Goal: Task Accomplishment & Management: Manage account settings

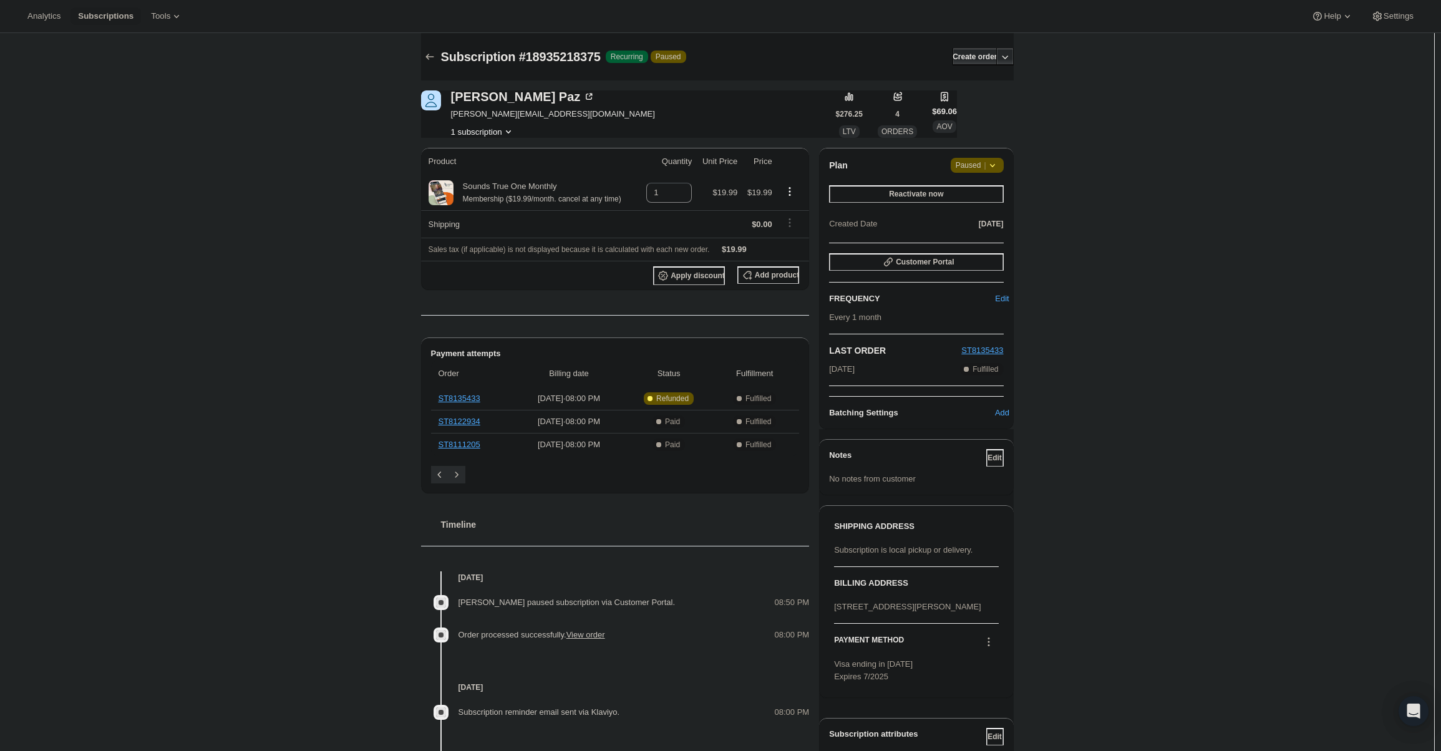
click at [969, 167] on span "Paused |" at bounding box center [977, 165] width 43 height 12
click at [969, 195] on span "Cancel subscription" at bounding box center [981, 189] width 70 height 9
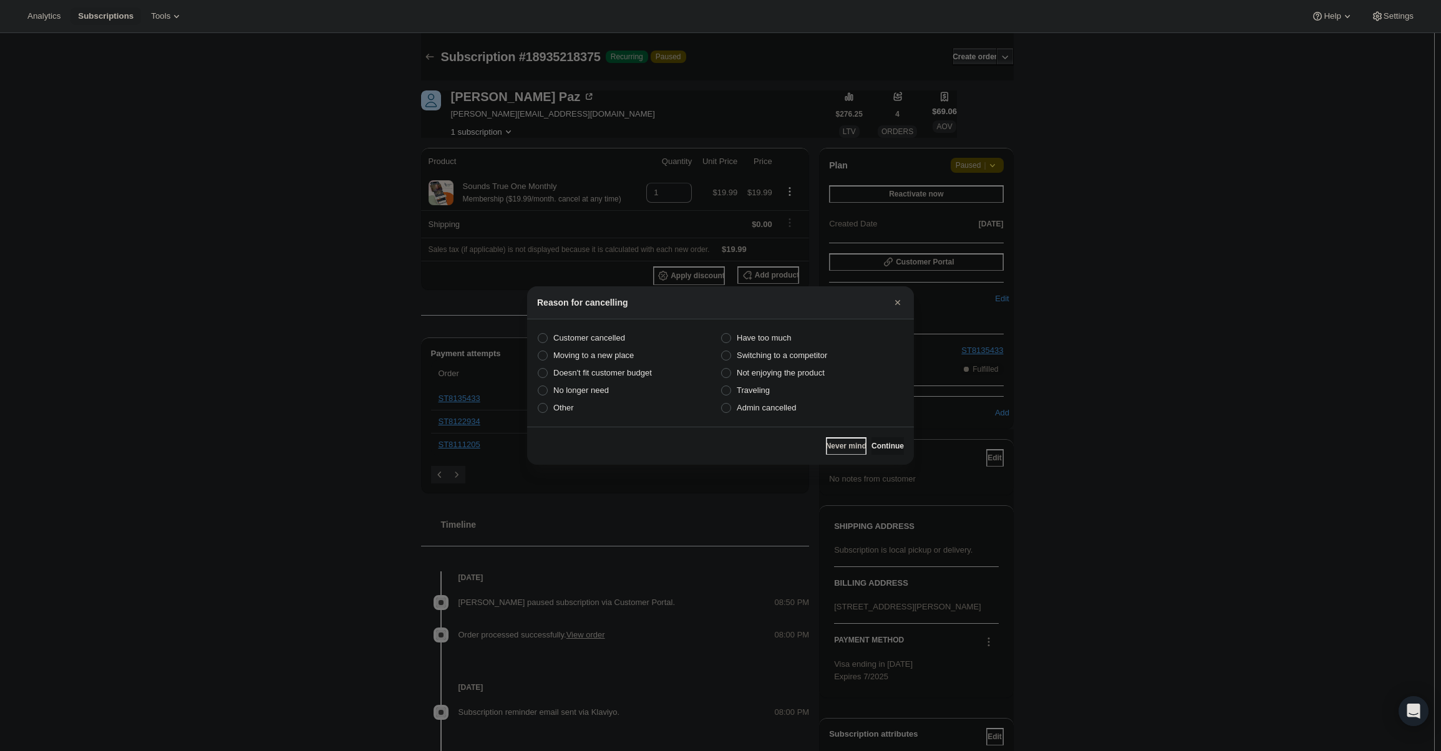
click at [747, 417] on section "Customer cancelled Have too much Moving to a new place Switching to a competito…" at bounding box center [720, 372] width 387 height 107
click at [751, 408] on span "Admin cancelled" at bounding box center [766, 407] width 59 height 9
click at [722, 404] on input "Admin cancelled" at bounding box center [721, 403] width 1 height 1
radio input "true"
click at [881, 447] on span "Continue" at bounding box center [887, 446] width 32 height 10
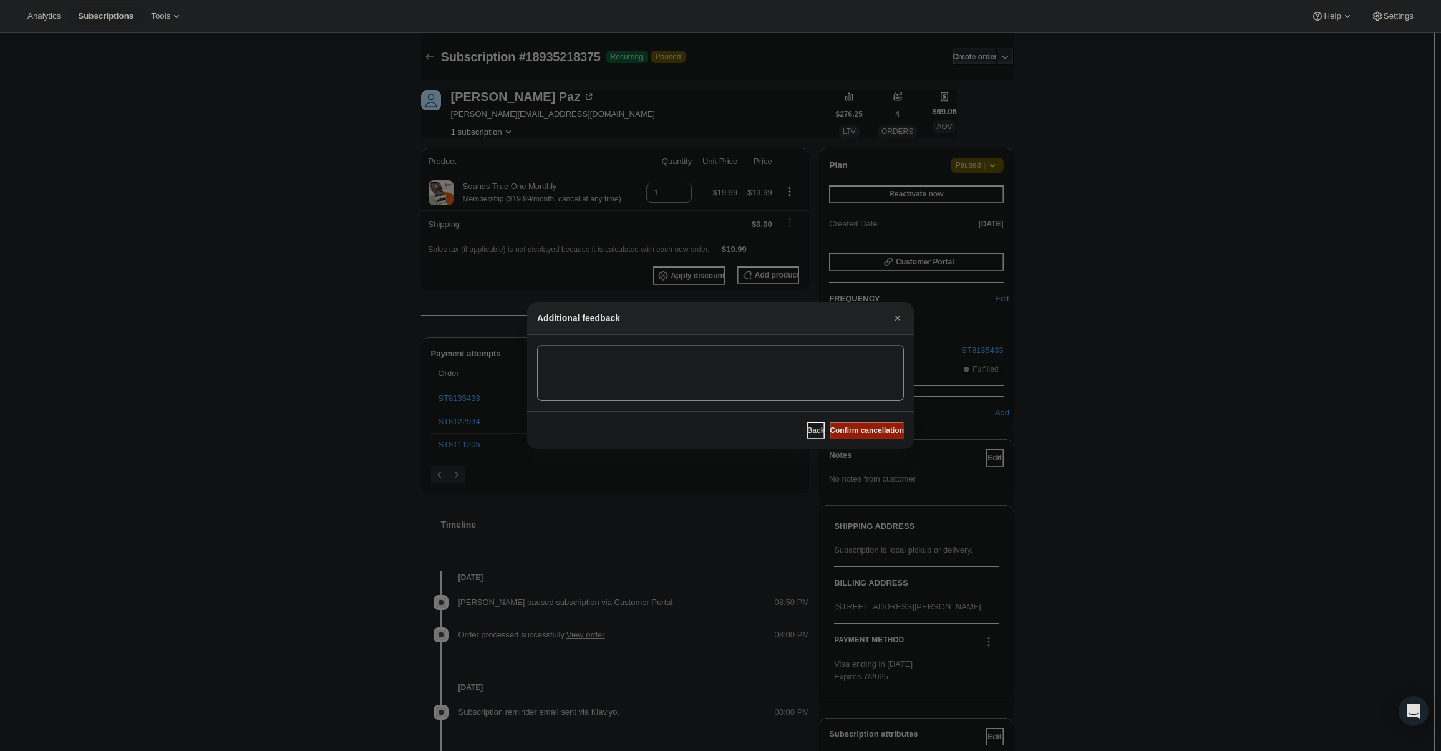
click at [875, 430] on span "Confirm cancellation" at bounding box center [867, 430] width 74 height 10
